Goal: Navigation & Orientation: Find specific page/section

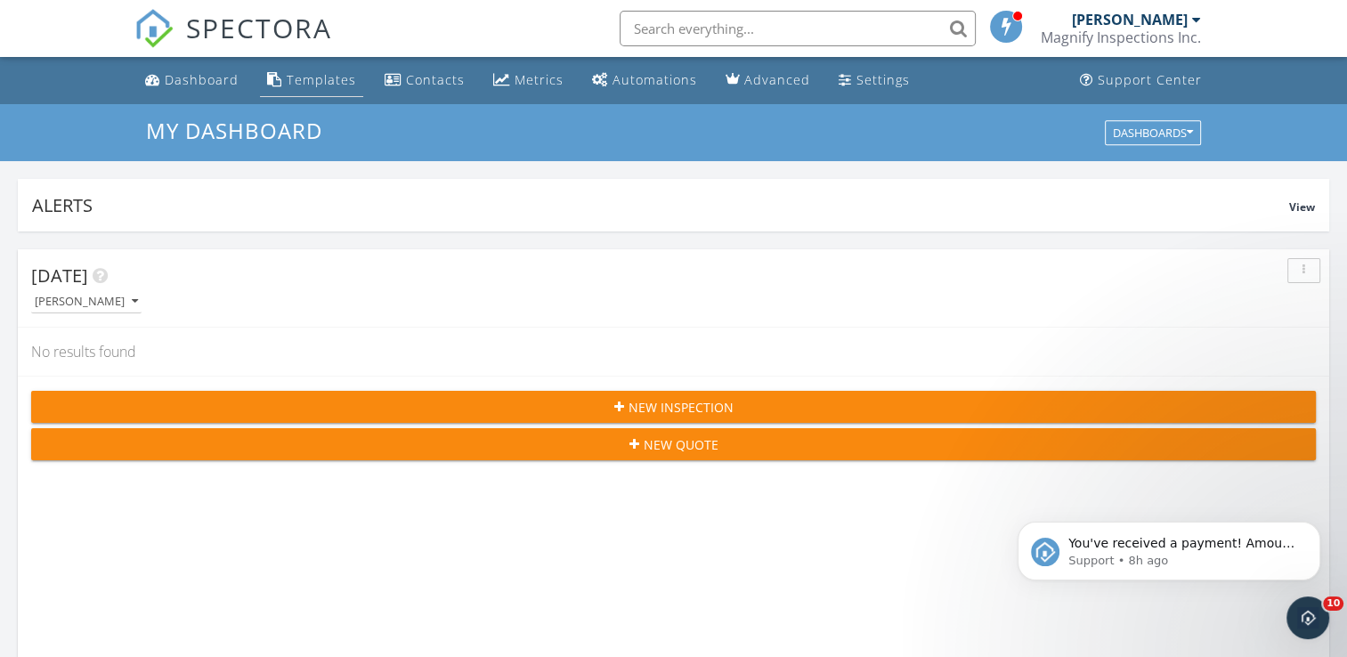
scroll to position [3072, 1374]
click at [538, 85] on div "Metrics" at bounding box center [538, 79] width 49 height 17
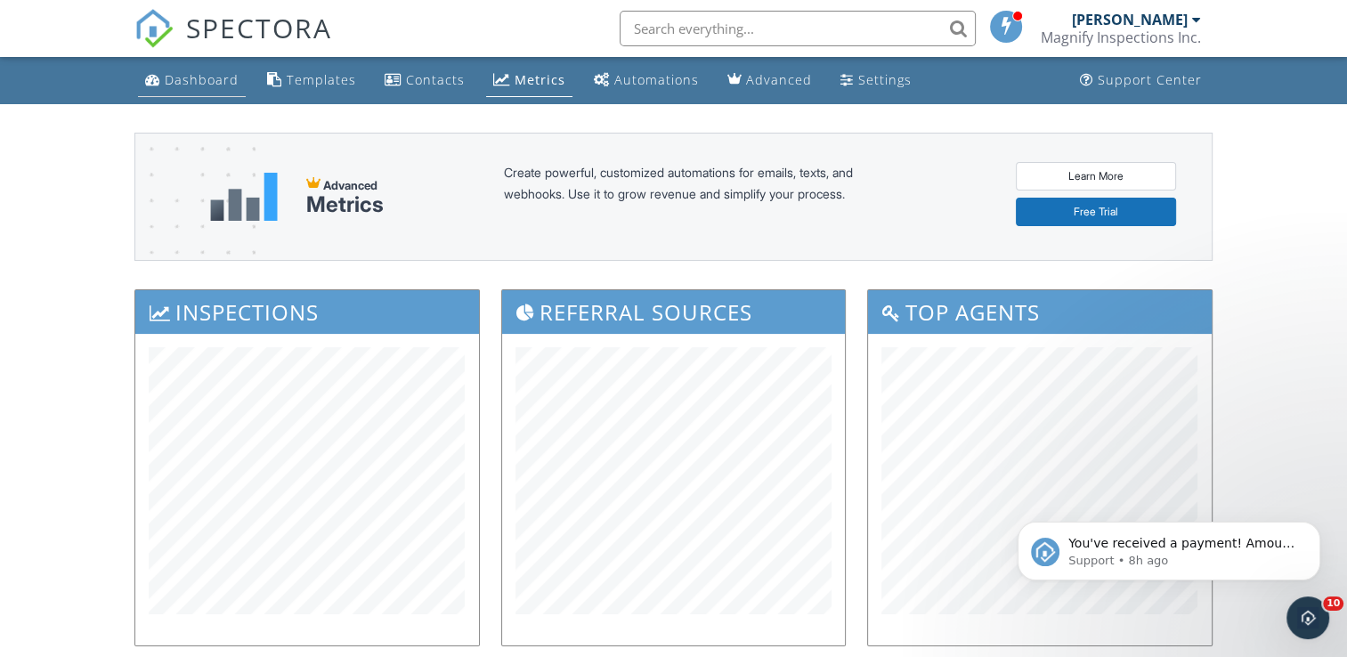
click at [228, 82] on div "Dashboard" at bounding box center [202, 79] width 74 height 17
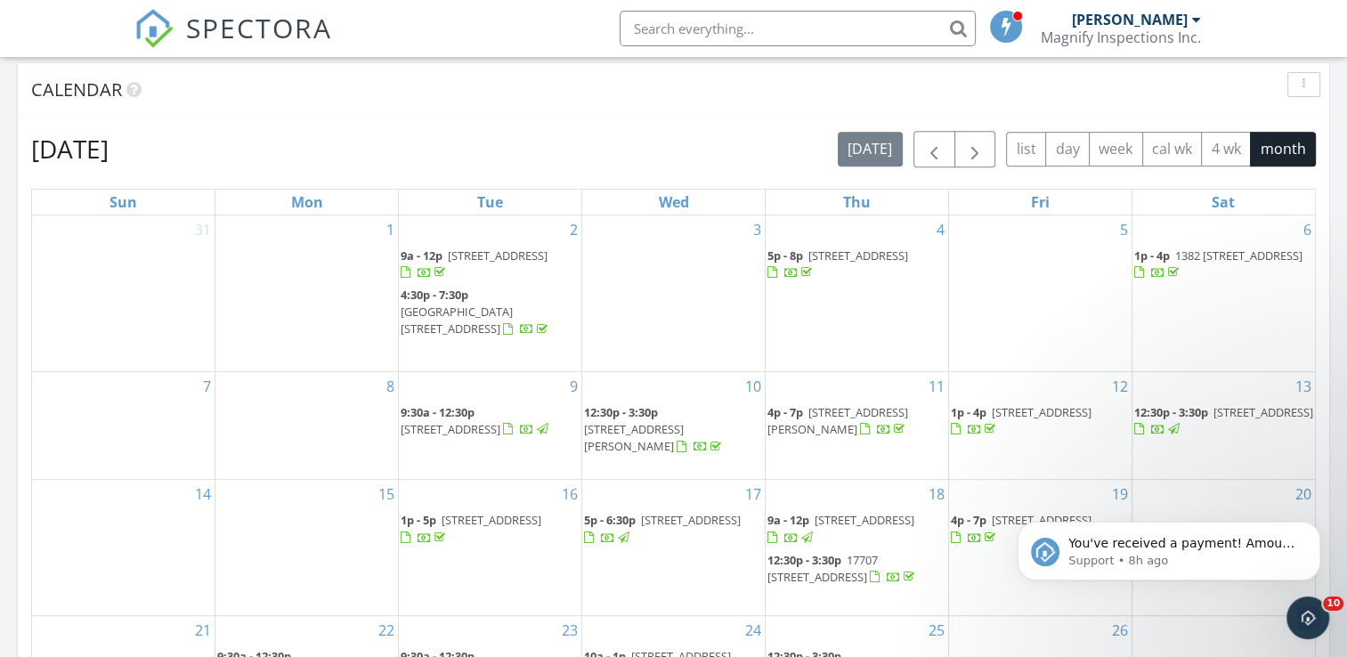
scroll to position [712, 0]
